Goal: Information Seeking & Learning: Learn about a topic

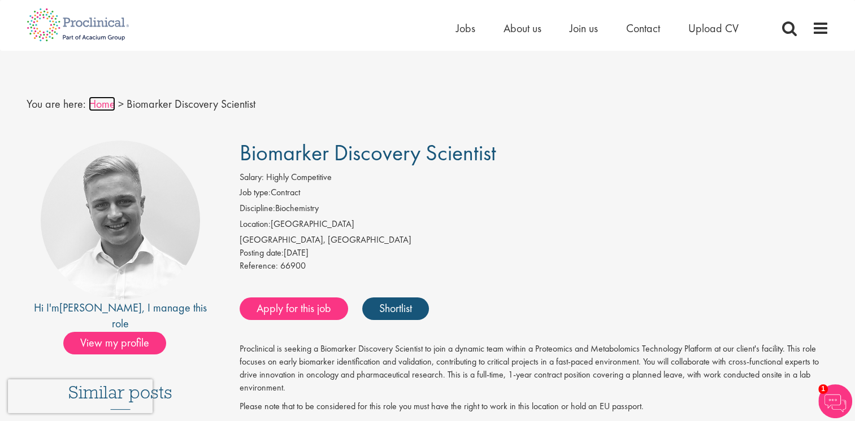
click at [101, 106] on link "Home" at bounding box center [102, 104] width 27 height 15
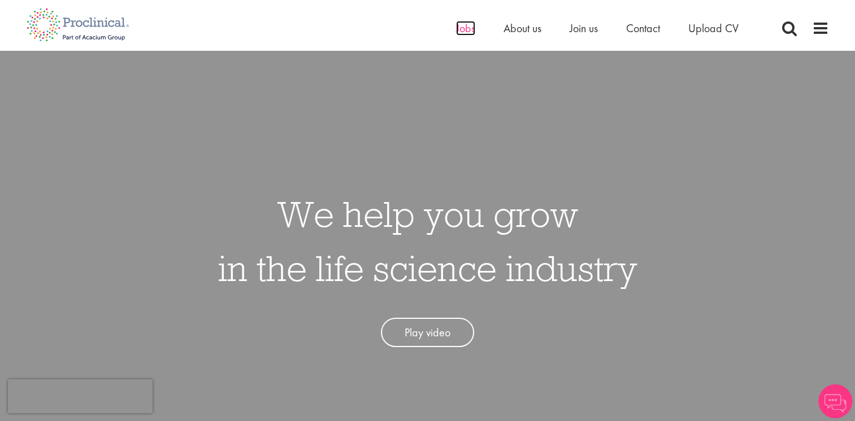
click at [473, 35] on span "Jobs" at bounding box center [465, 28] width 19 height 15
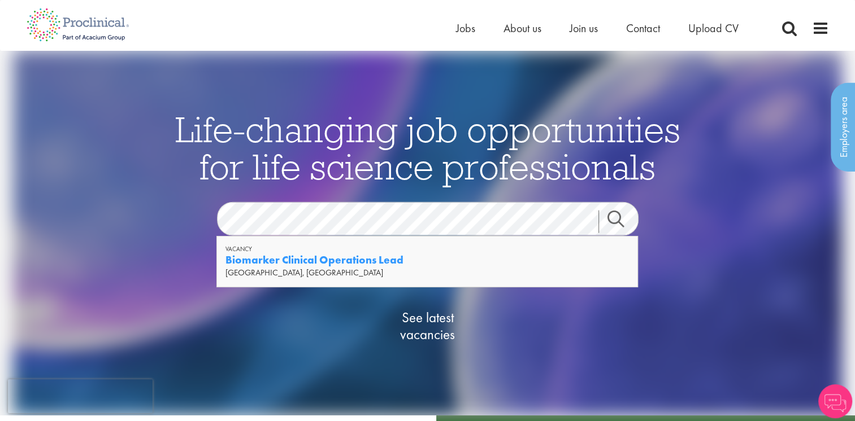
click at [373, 261] on strong "Biomarker Clinical Operations Lead" at bounding box center [314, 260] width 178 height 14
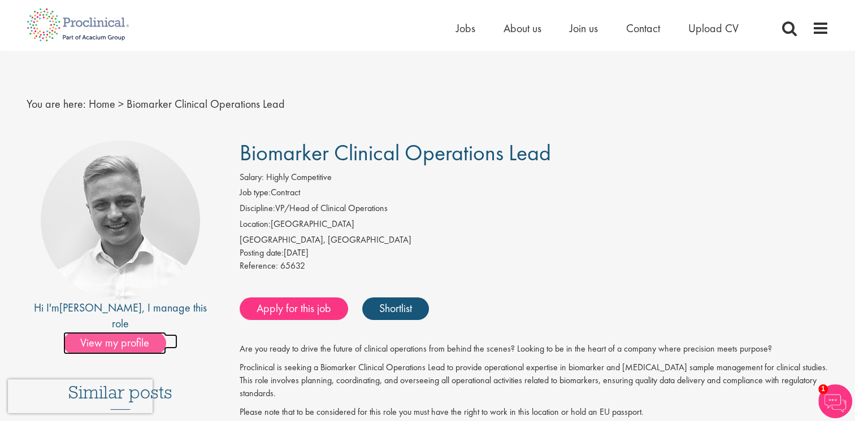
click at [132, 335] on span "View my profile" at bounding box center [114, 343] width 103 height 23
